Goal: Information Seeking & Learning: Compare options

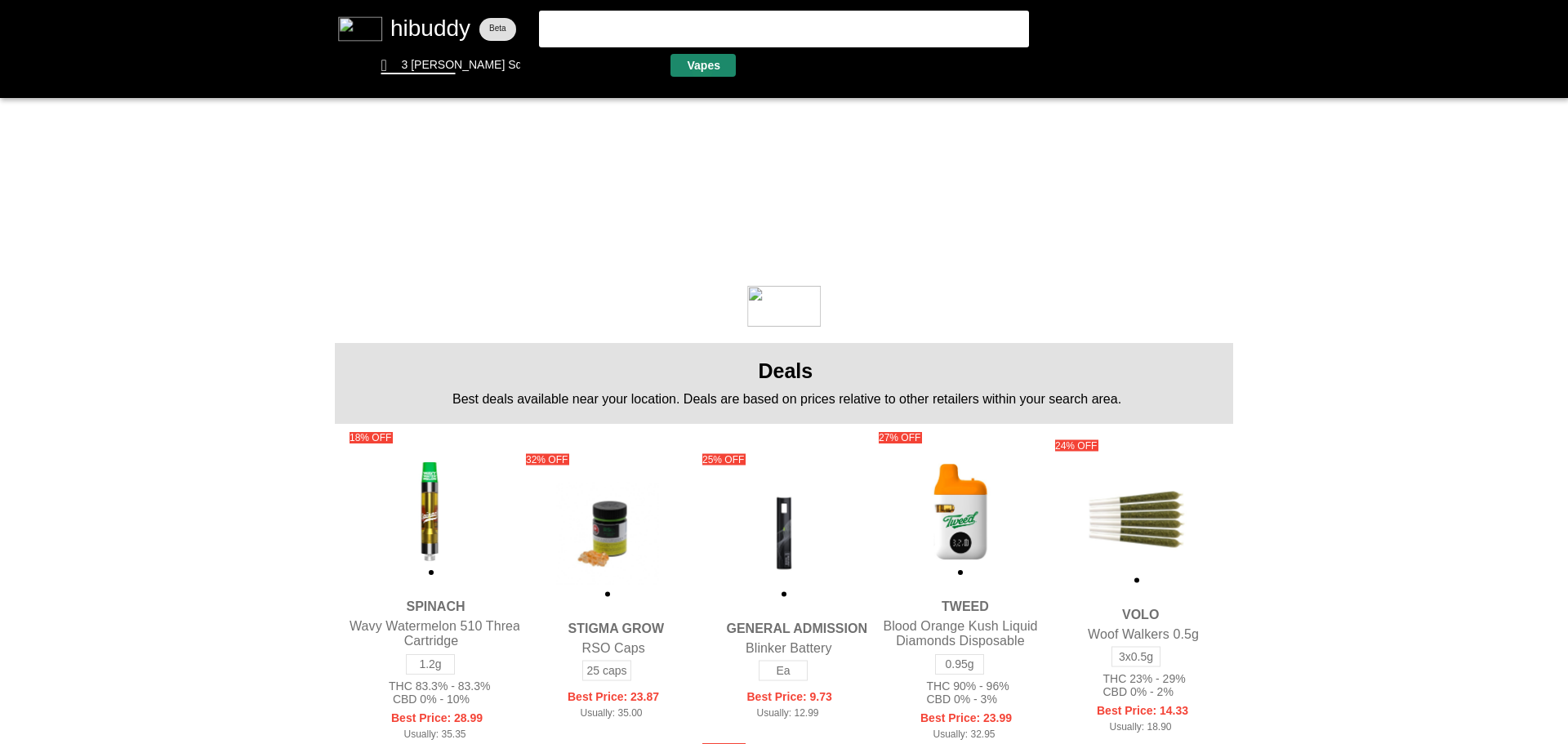
click at [703, 72] on flt-glass-pane at bounding box center [784, 372] width 1568 height 744
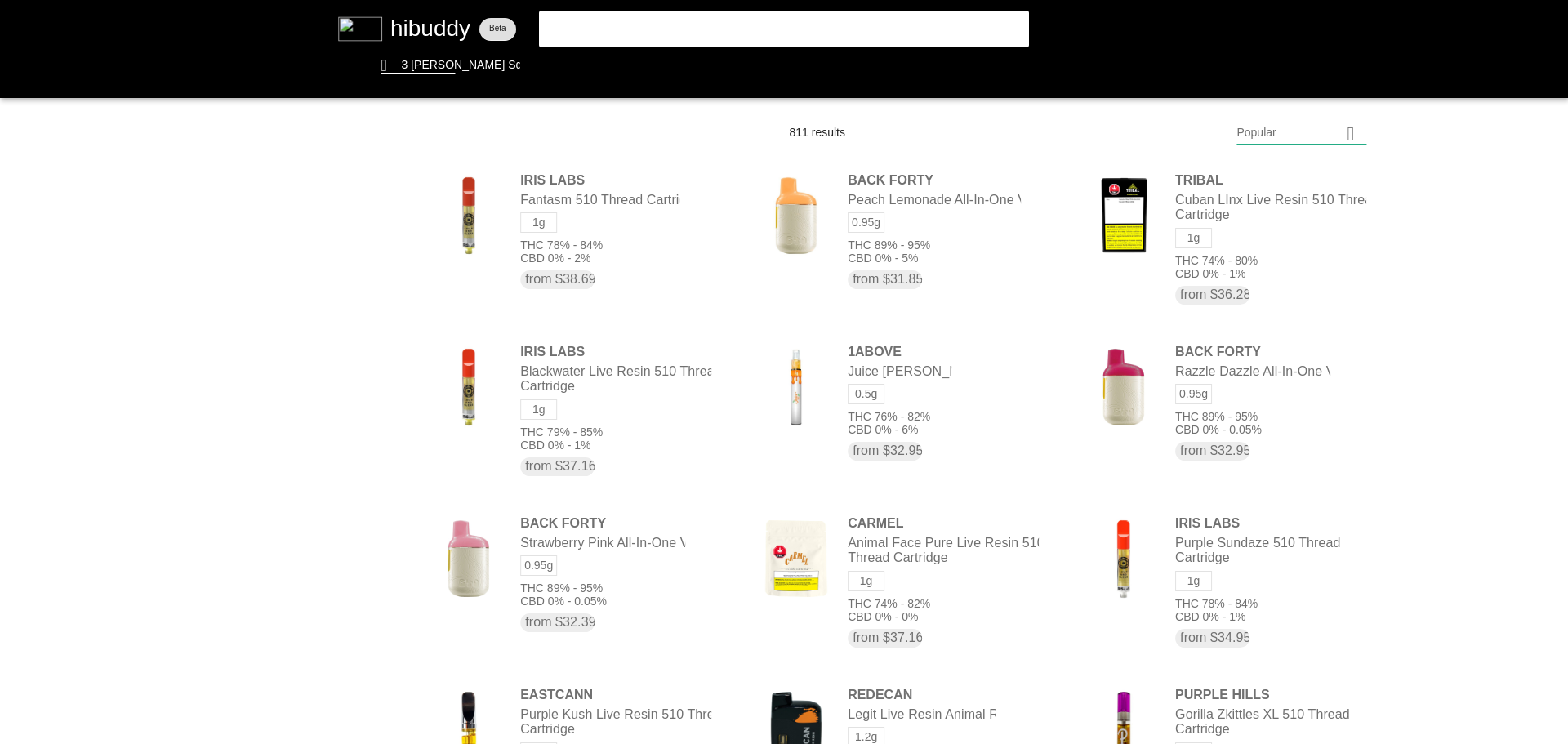
click at [1301, 123] on flt-glass-pane at bounding box center [784, 372] width 1568 height 744
click at [1289, 218] on flt-glass-pane at bounding box center [784, 372] width 1568 height 744
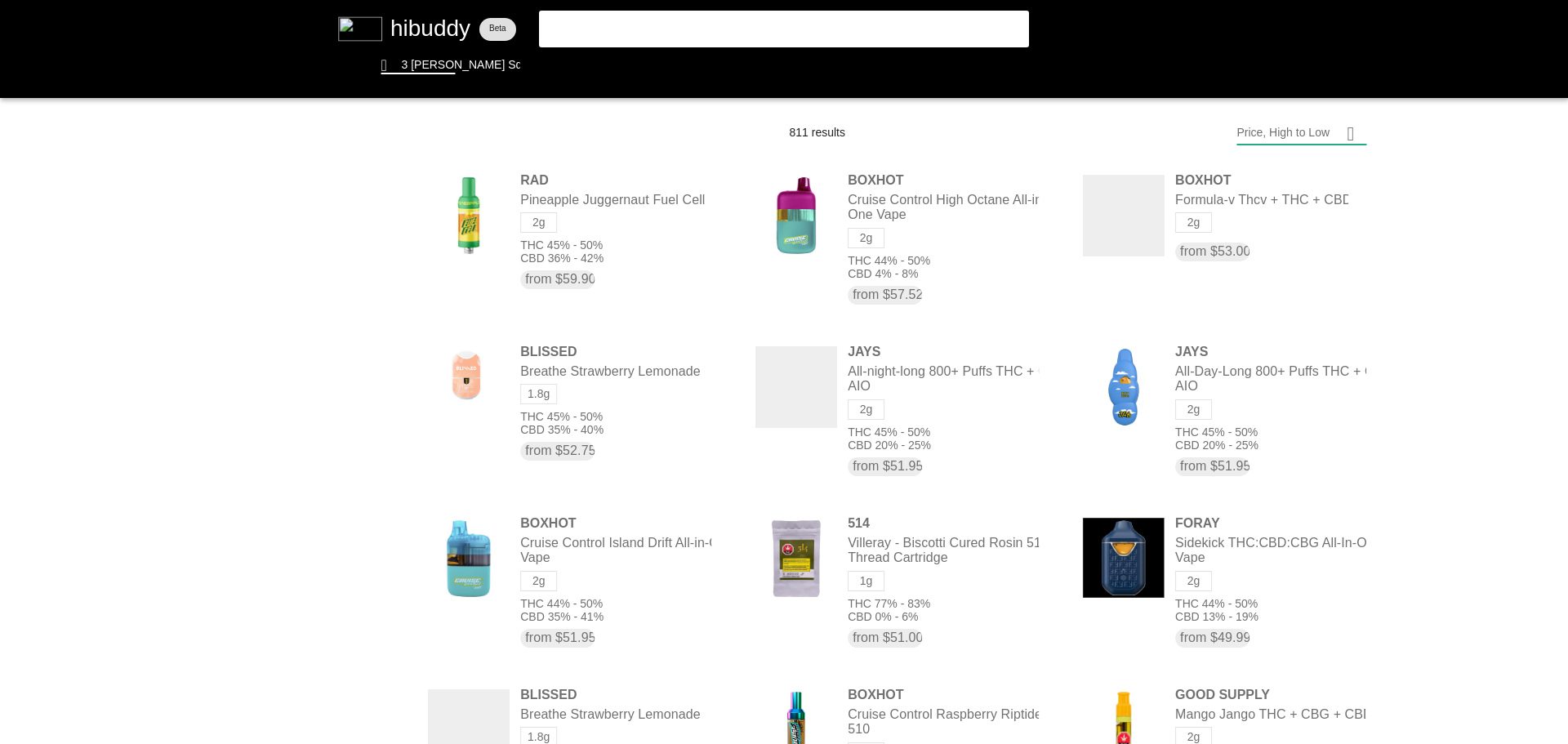
click at [1300, 128] on flt-glass-pane at bounding box center [784, 372] width 1568 height 744
click at [1276, 575] on flt-glass-pane at bounding box center [784, 372] width 1568 height 744
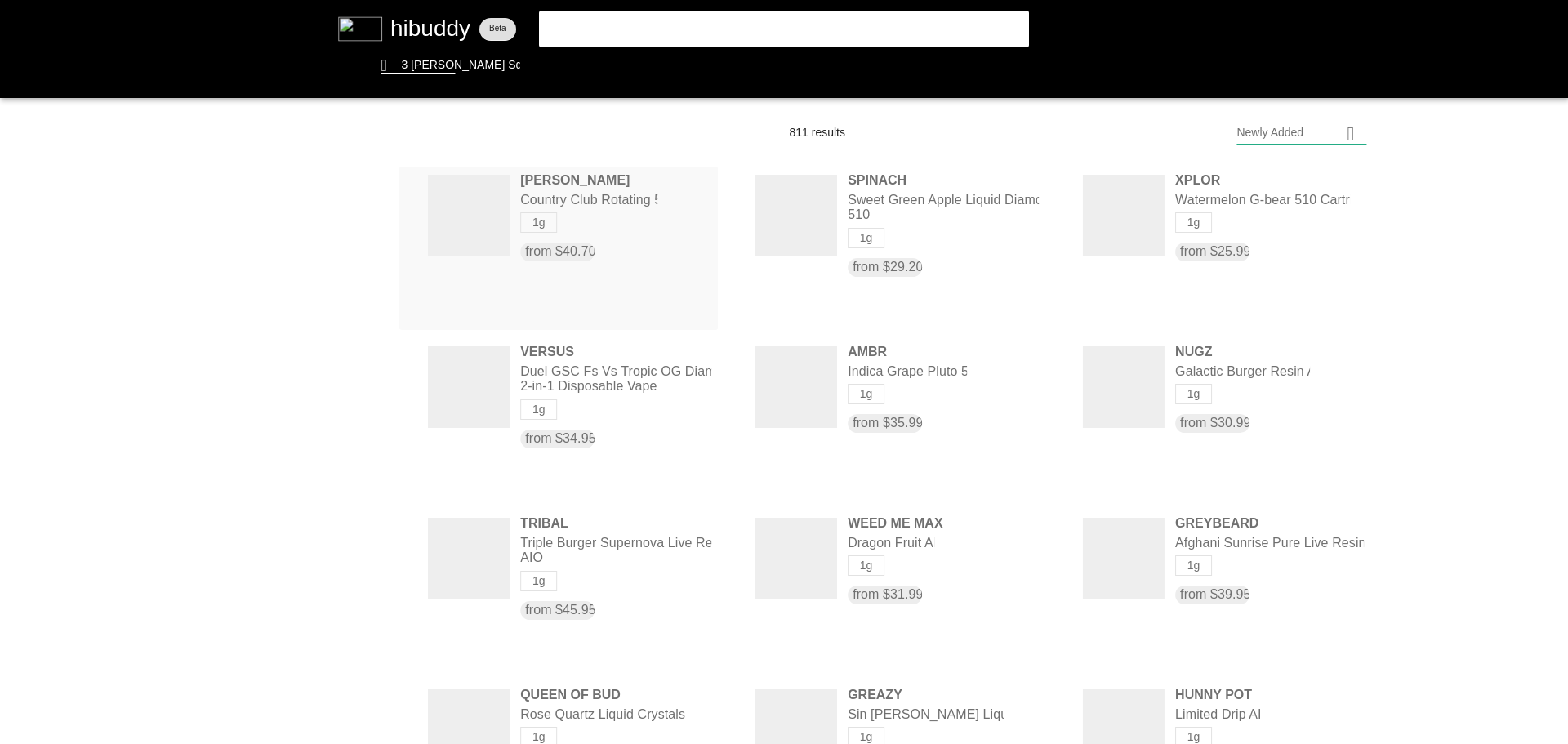
click at [613, 214] on flt-glass-pane at bounding box center [784, 372] width 1568 height 744
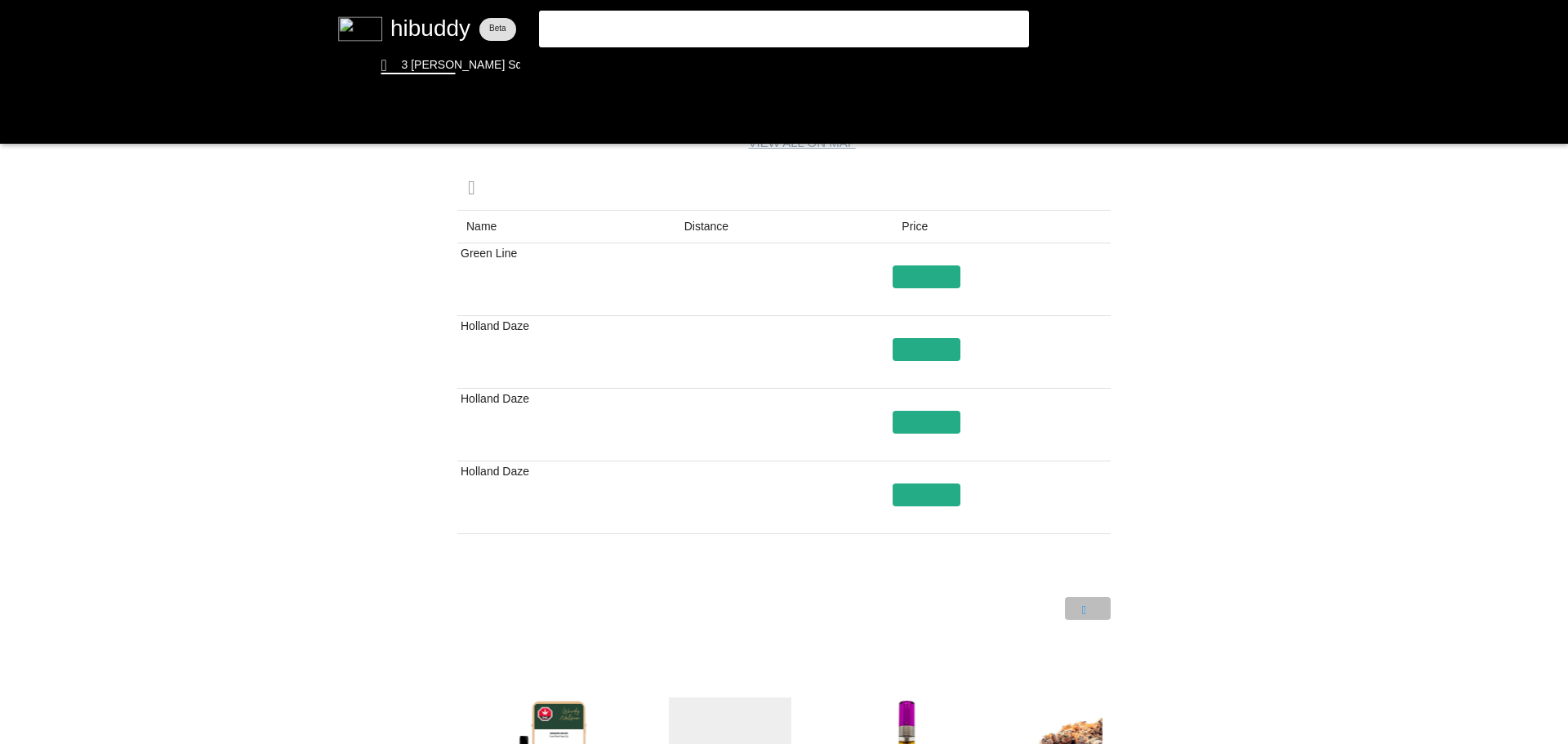
click at [1100, 613] on flt-glass-pane at bounding box center [784, 372] width 1568 height 744
click at [1057, 613] on flt-glass-pane at bounding box center [784, 372] width 1568 height 744
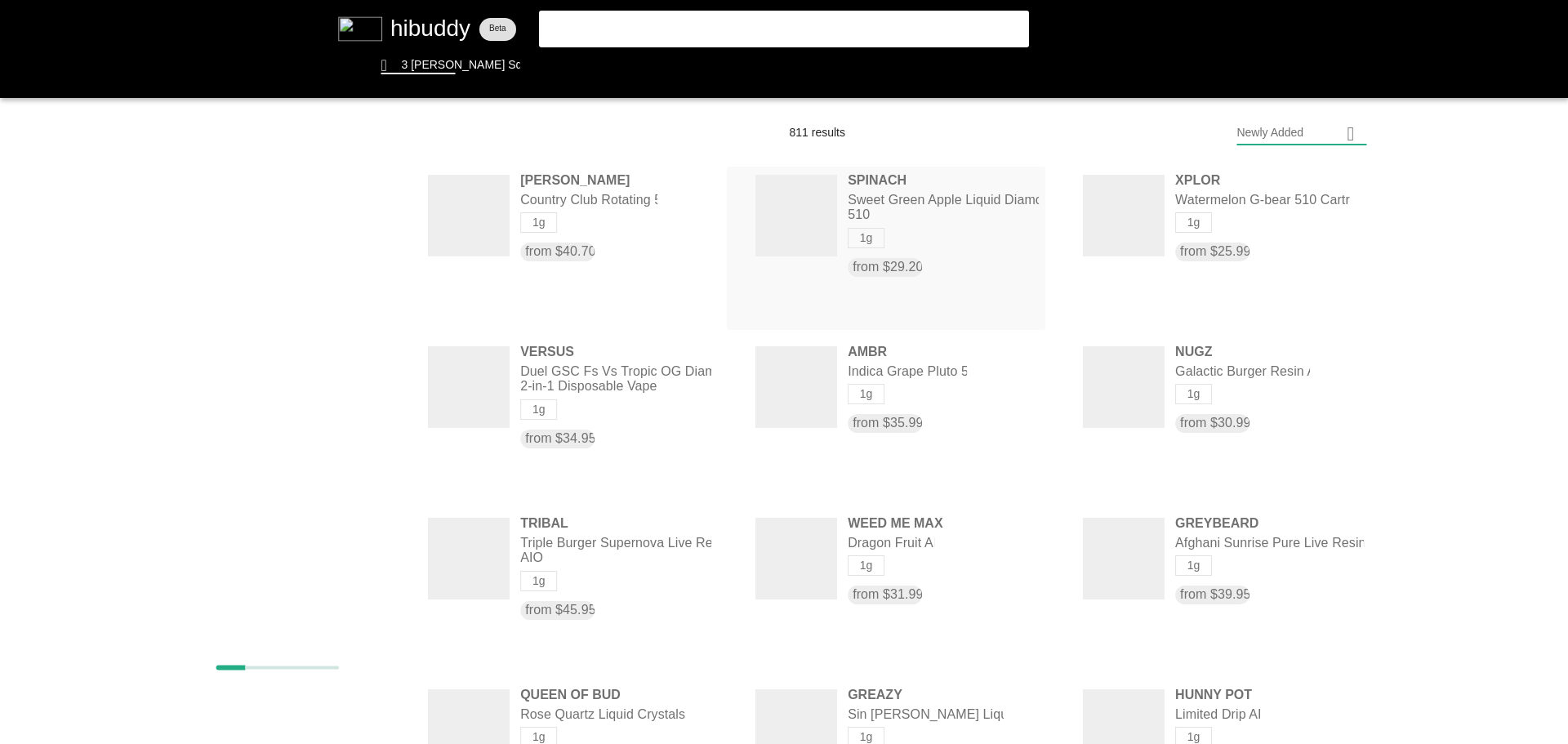
click at [946, 204] on flt-glass-pane at bounding box center [784, 372] width 1568 height 744
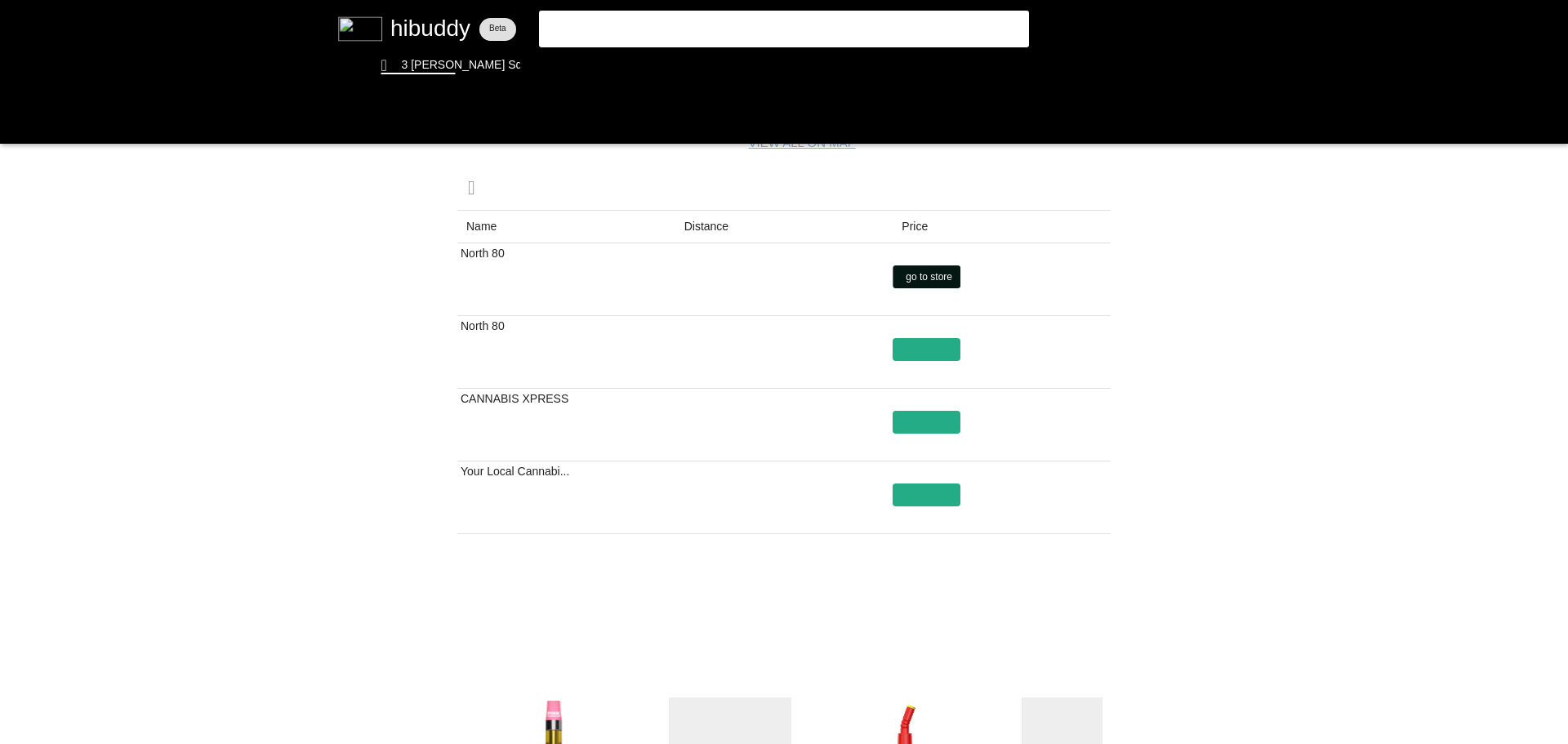
click at [918, 281] on flt-glass-pane at bounding box center [784, 372] width 1568 height 744
click at [1078, 603] on flt-glass-pane at bounding box center [784, 372] width 1568 height 744
click at [943, 501] on flt-glass-pane at bounding box center [784, 372] width 1568 height 744
drag, startPoint x: 439, startPoint y: 341, endPoint x: 448, endPoint y: 354, distance: 15.8
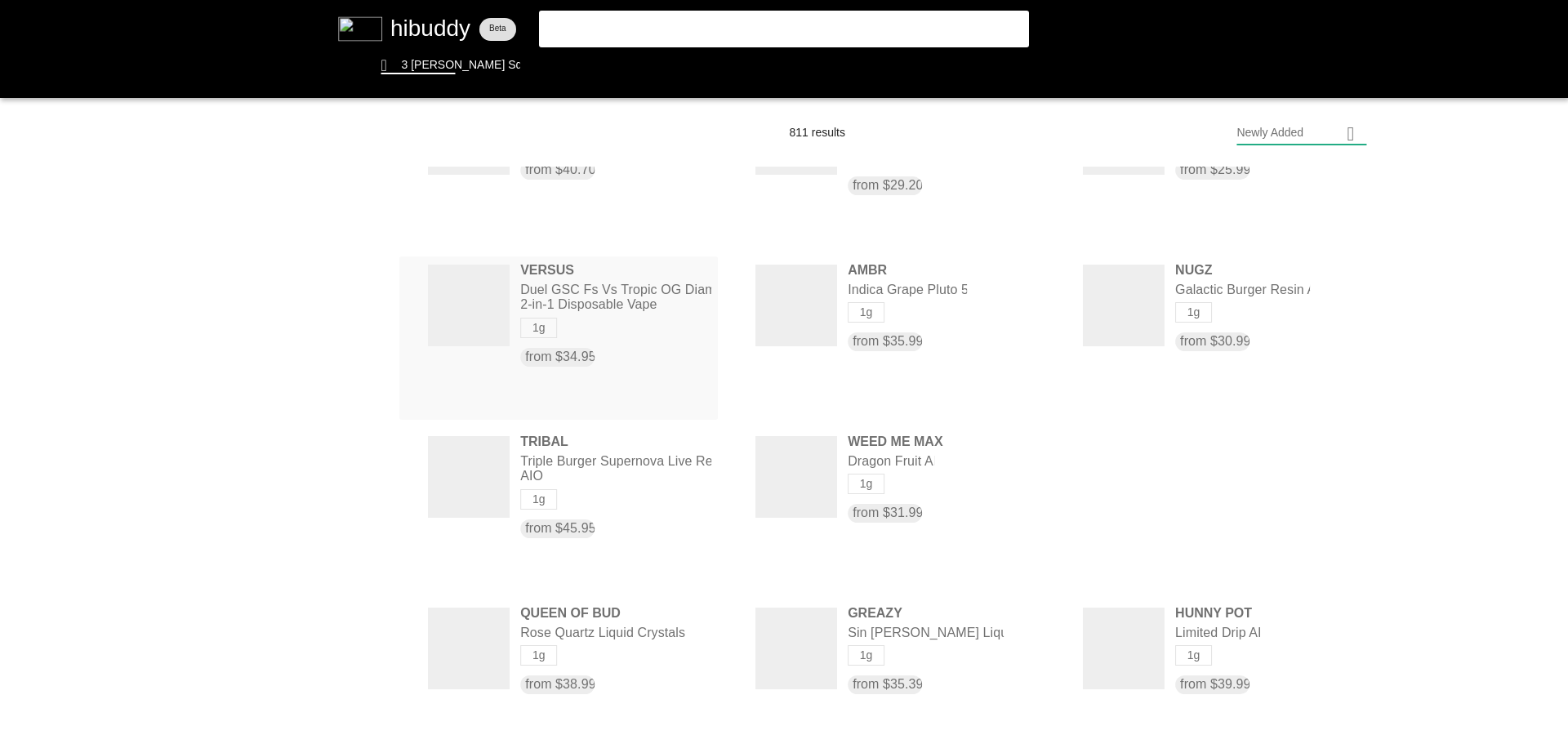
click at [558, 275] on flt-glass-pane at bounding box center [784, 372] width 1568 height 744
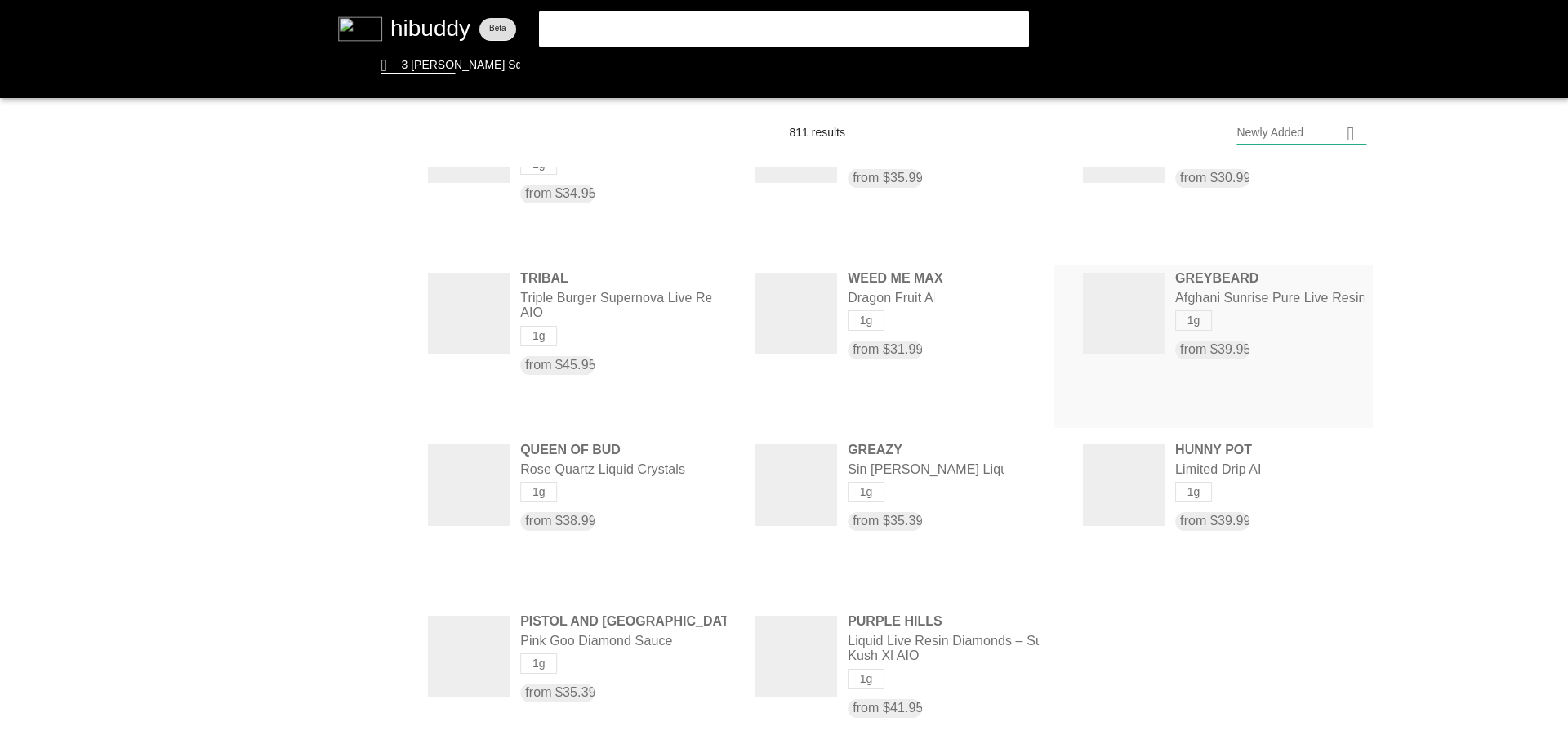
click at [1188, 290] on flt-glass-pane at bounding box center [784, 372] width 1568 height 744
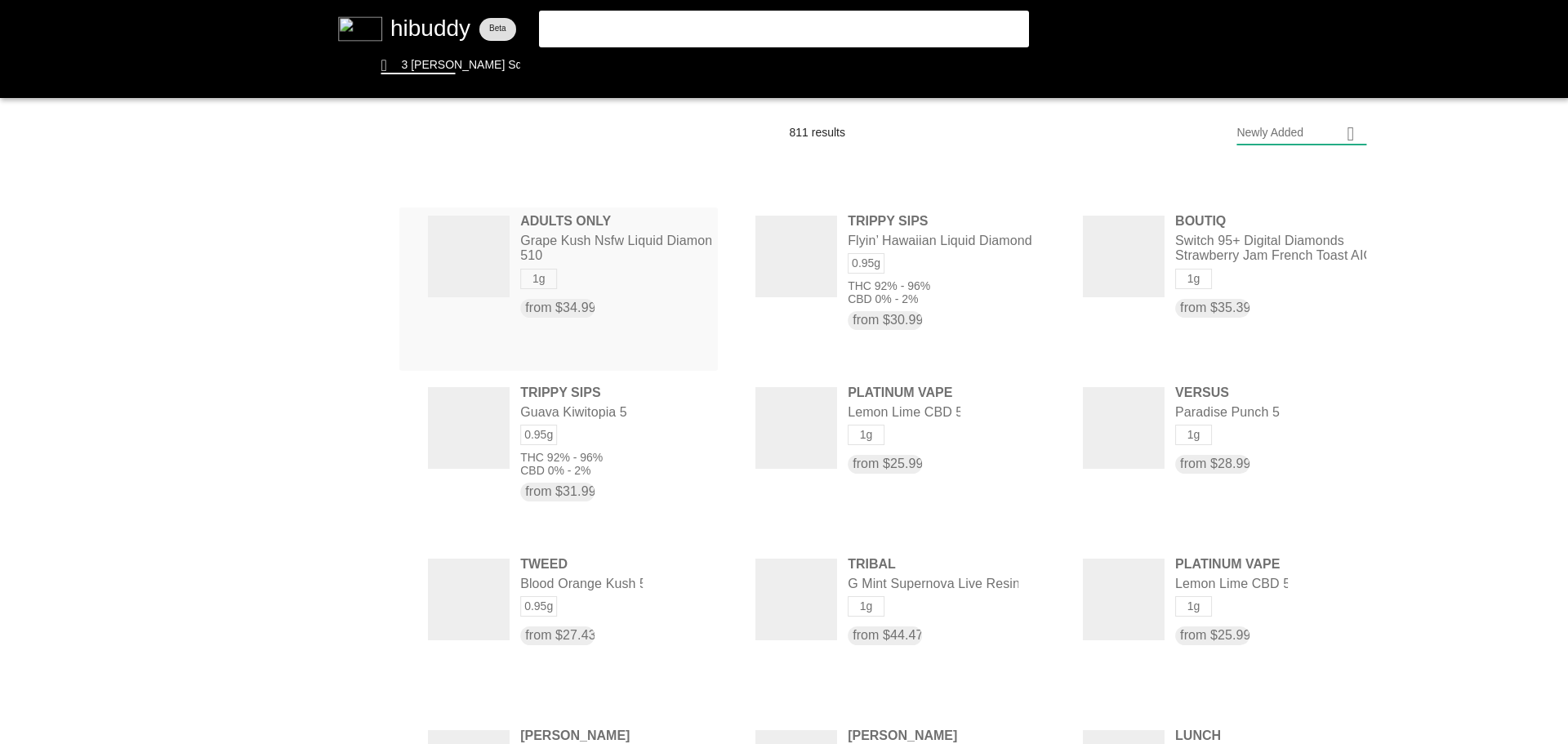
click at [602, 243] on flt-glass-pane at bounding box center [784, 372] width 1568 height 744
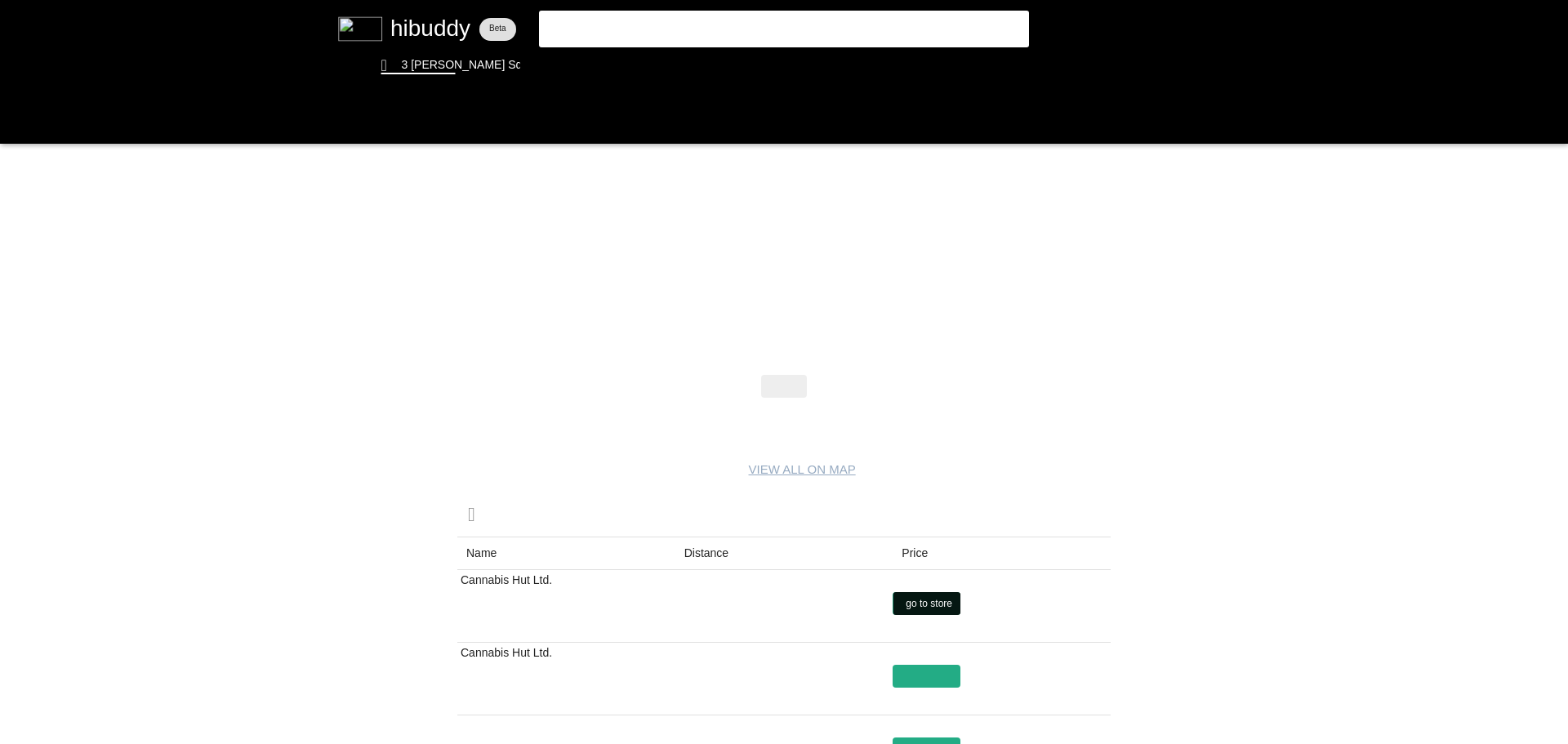
click at [920, 605] on flt-glass-pane at bounding box center [784, 372] width 1568 height 744
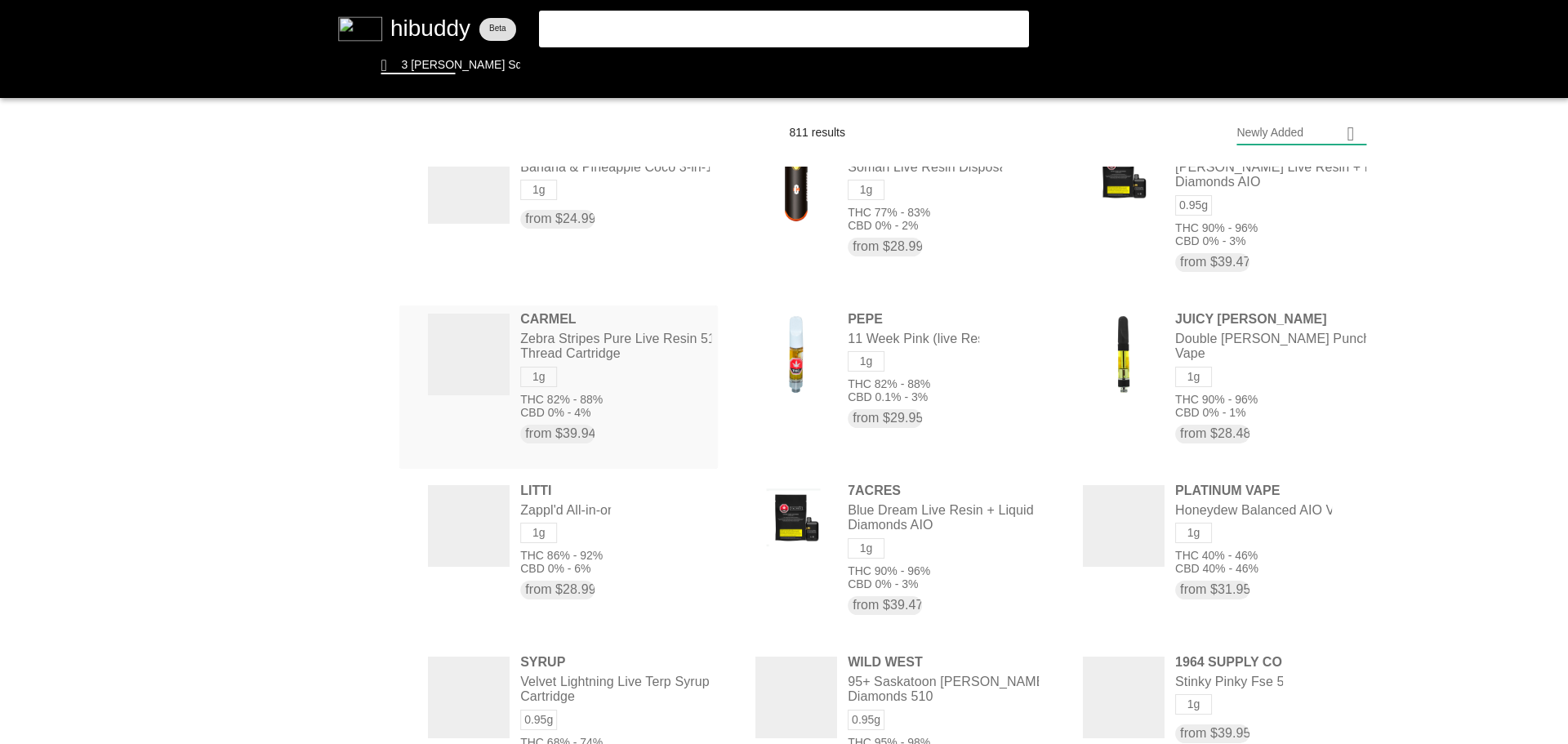
click at [608, 335] on flt-glass-pane at bounding box center [784, 372] width 1568 height 744
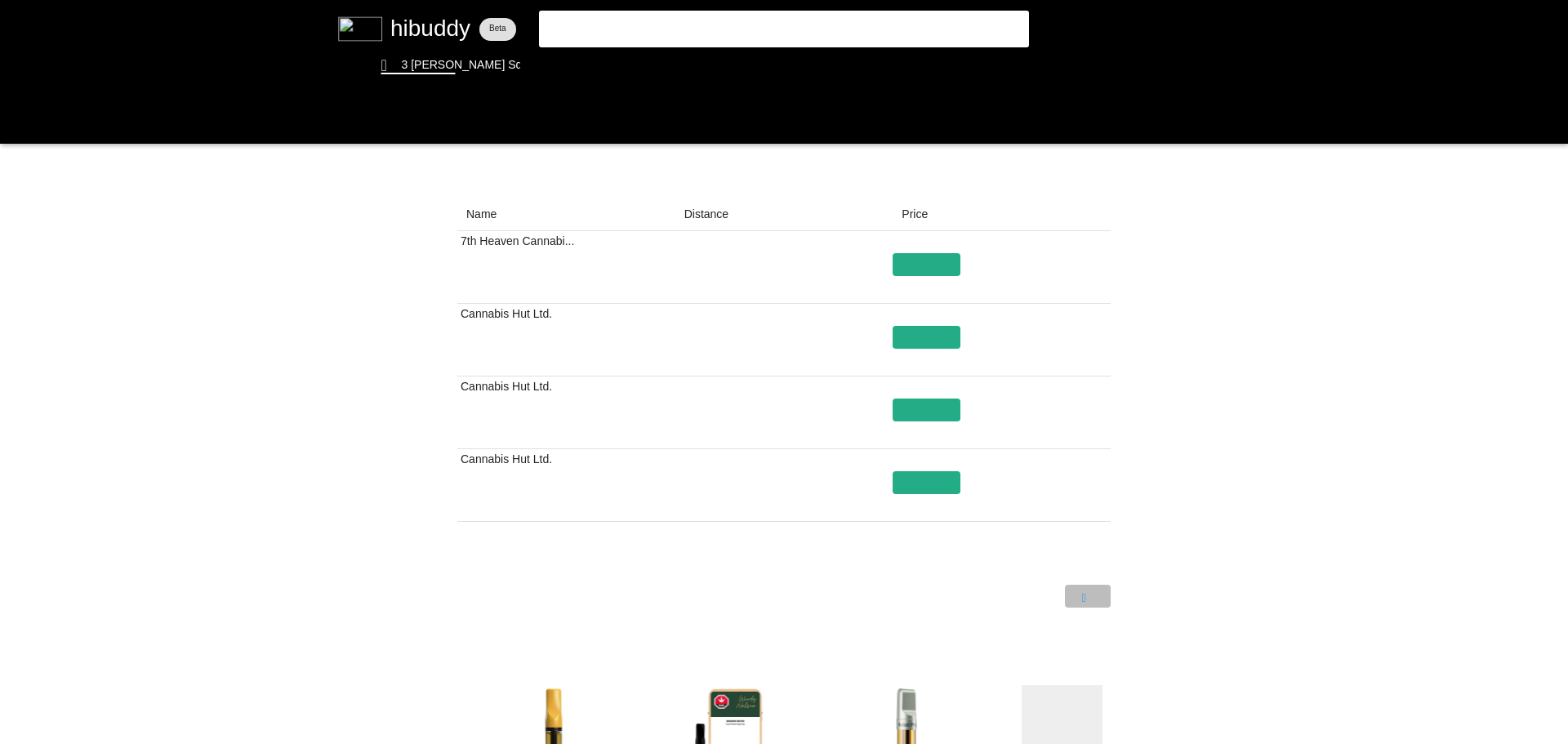
click at [1097, 597] on flt-glass-pane at bounding box center [784, 372] width 1568 height 744
click at [1031, 590] on flt-glass-pane at bounding box center [784, 372] width 1568 height 744
click at [566, 408] on flt-glass-pane at bounding box center [784, 372] width 1568 height 744
